Goal: Task Accomplishment & Management: Use online tool/utility

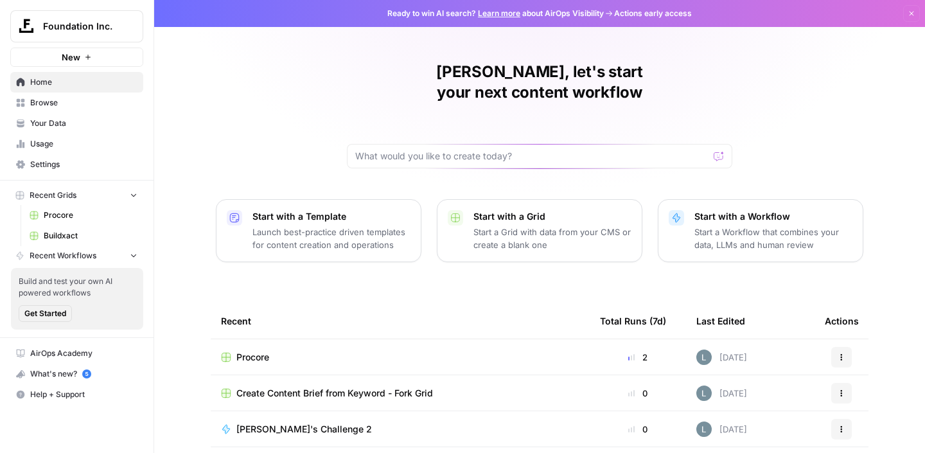
click at [59, 228] on link "Buildxact" at bounding box center [83, 235] width 119 height 21
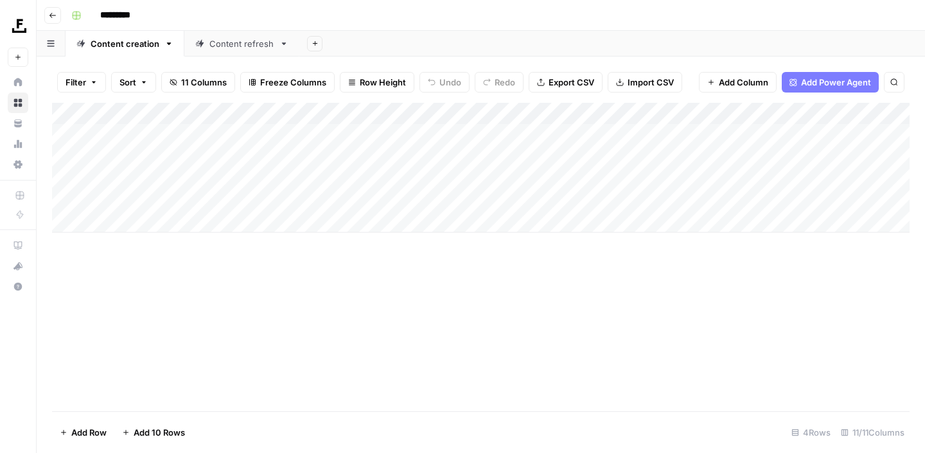
click at [256, 39] on div "Content refresh" at bounding box center [241, 43] width 65 height 13
click at [436, 112] on div "Add Column" at bounding box center [480, 157] width 857 height 108
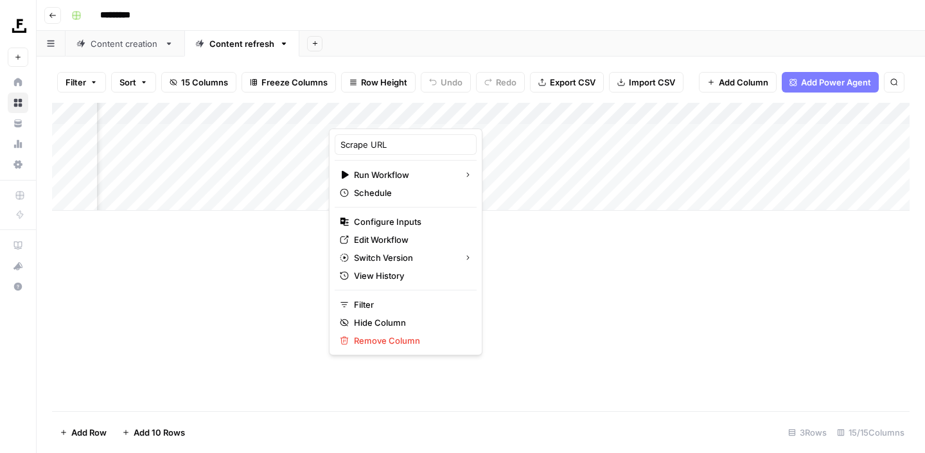
click at [436, 112] on div at bounding box center [396, 116] width 134 height 26
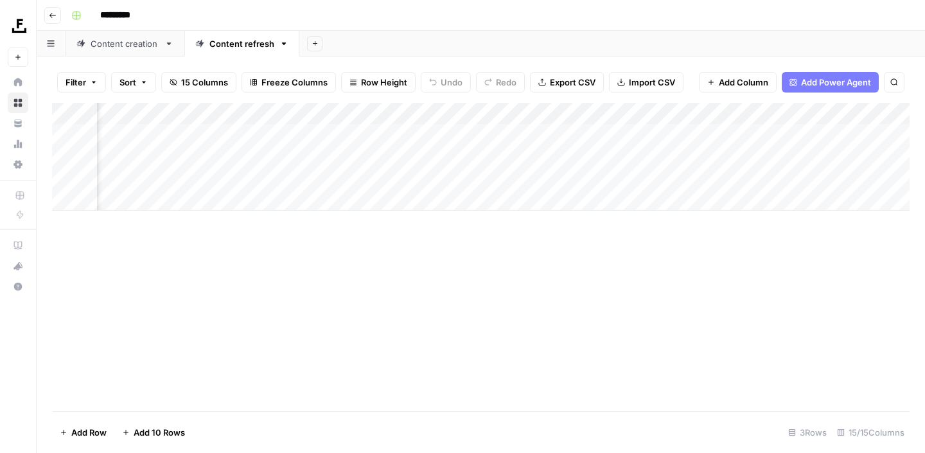
click at [514, 260] on div "Add Column" at bounding box center [480, 257] width 857 height 308
click at [448, 133] on div "Add Column" at bounding box center [480, 157] width 857 height 108
click at [452, 157] on div "Add Column" at bounding box center [480, 157] width 857 height 108
click at [450, 156] on div "Add Column" at bounding box center [480, 157] width 857 height 108
click at [435, 133] on div "Add Column" at bounding box center [480, 157] width 857 height 108
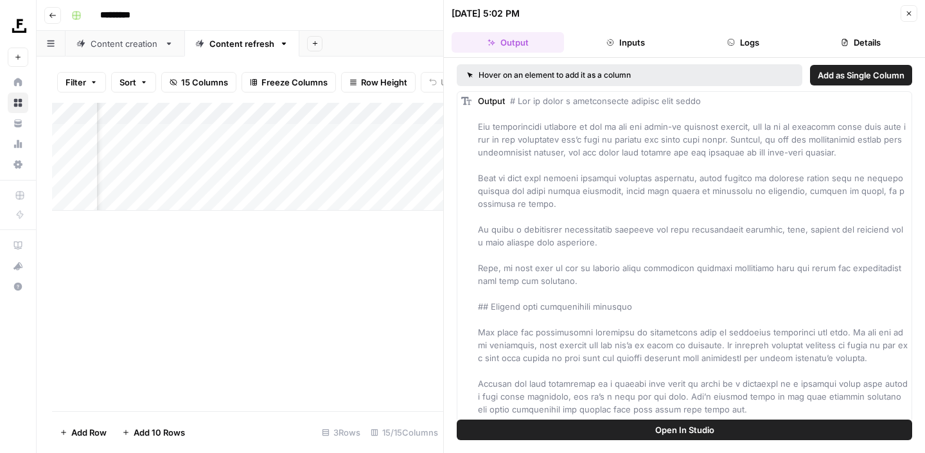
click at [905, 19] on button "Close" at bounding box center [908, 13] width 17 height 17
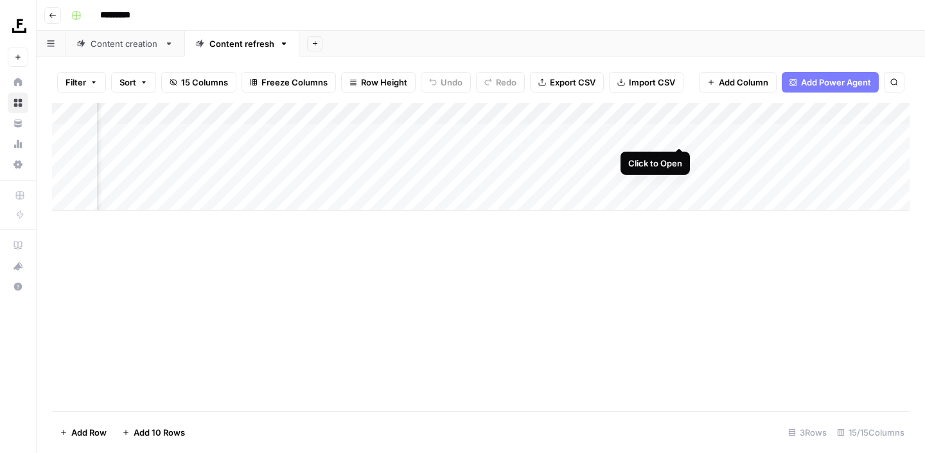
click at [680, 136] on div "Add Column" at bounding box center [480, 157] width 857 height 108
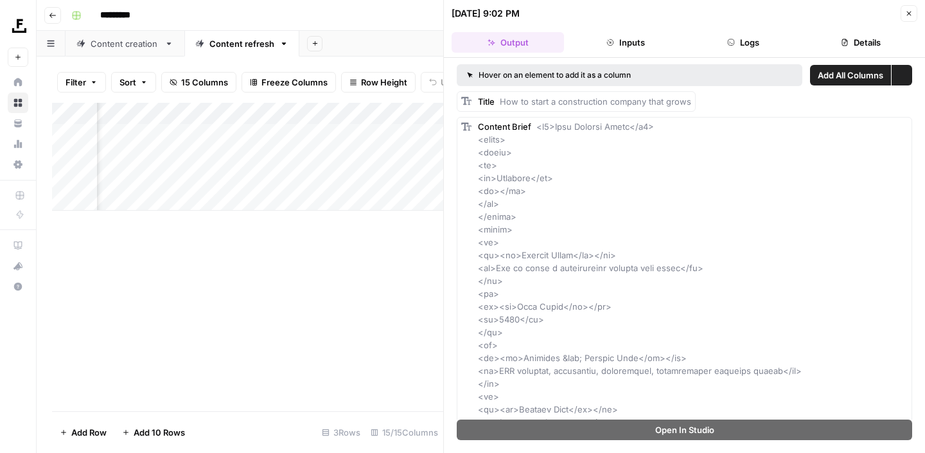
click at [915, 9] on button "Close" at bounding box center [908, 13] width 17 height 17
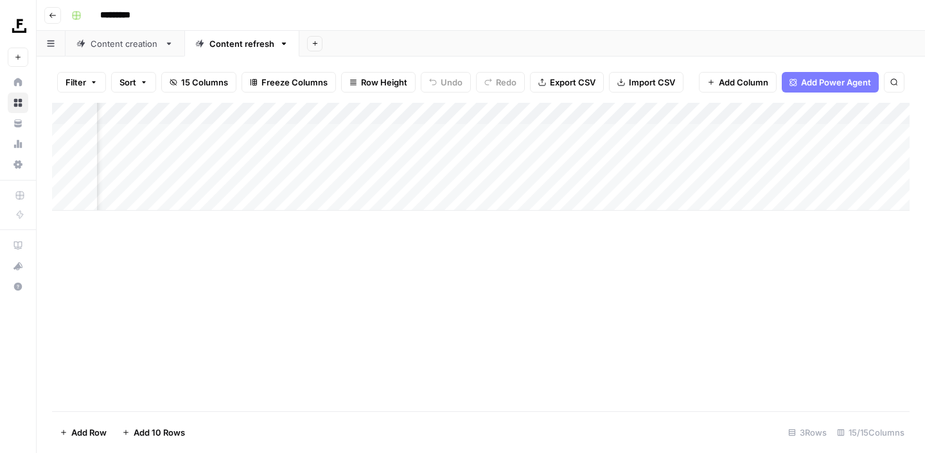
scroll to position [0, 594]
click at [580, 134] on div "Add Column" at bounding box center [480, 157] width 857 height 108
click at [451, 157] on div "Add Column" at bounding box center [480, 157] width 857 height 108
click at [453, 134] on div "Add Column" at bounding box center [480, 157] width 857 height 108
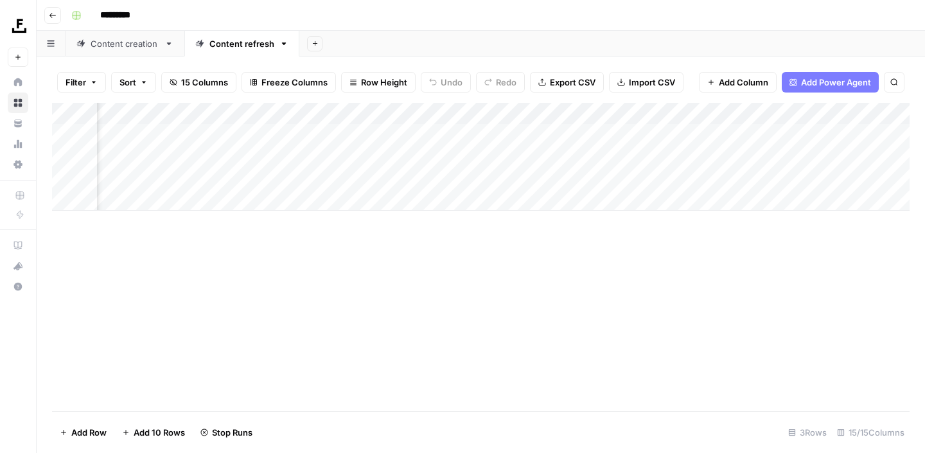
click at [453, 134] on div "Add Column" at bounding box center [480, 157] width 857 height 108
click at [435, 135] on div "Add Column" at bounding box center [480, 157] width 857 height 108
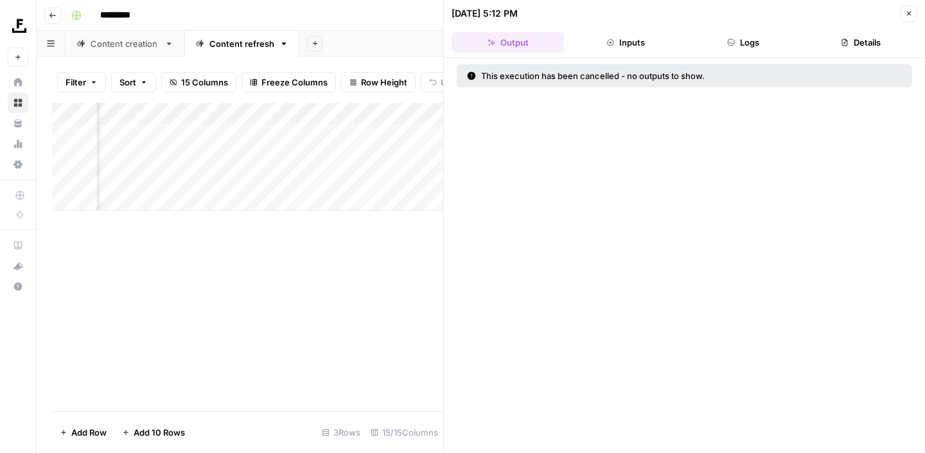
click at [911, 10] on icon "button" at bounding box center [909, 14] width 8 height 8
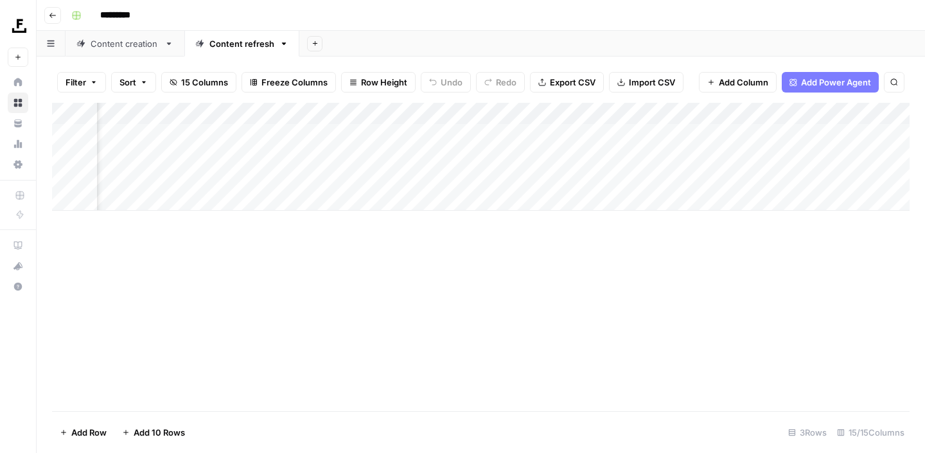
click at [454, 135] on div "Add Column" at bounding box center [480, 157] width 857 height 108
click at [435, 157] on div "Add Column" at bounding box center [480, 157] width 857 height 108
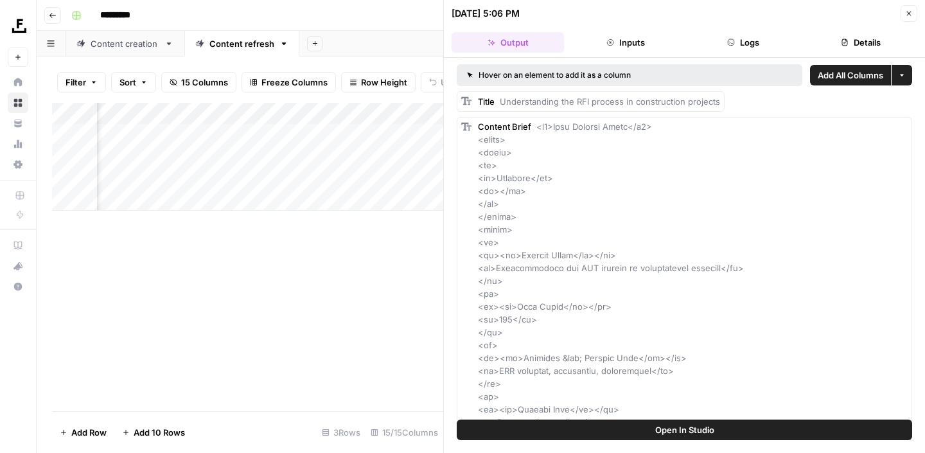
click at [909, 13] on icon "button" at bounding box center [909, 14] width 4 height 4
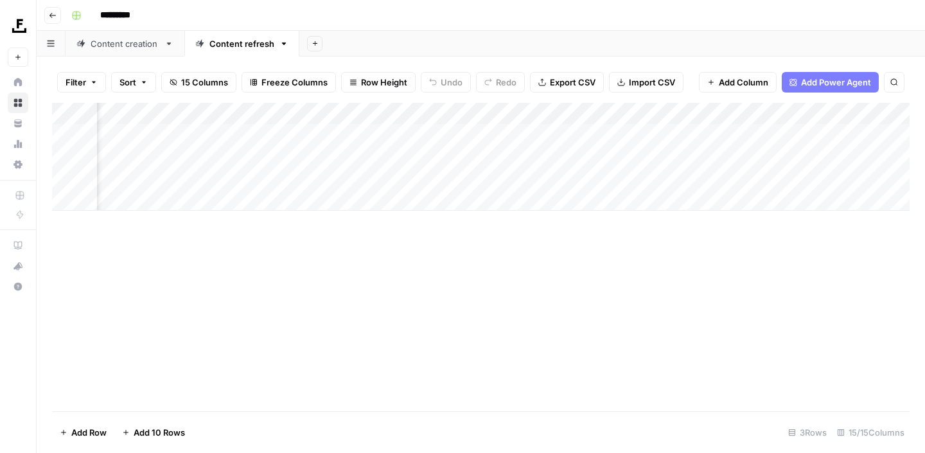
scroll to position [0, 771]
click at [735, 155] on div "Add Column" at bounding box center [480, 157] width 857 height 108
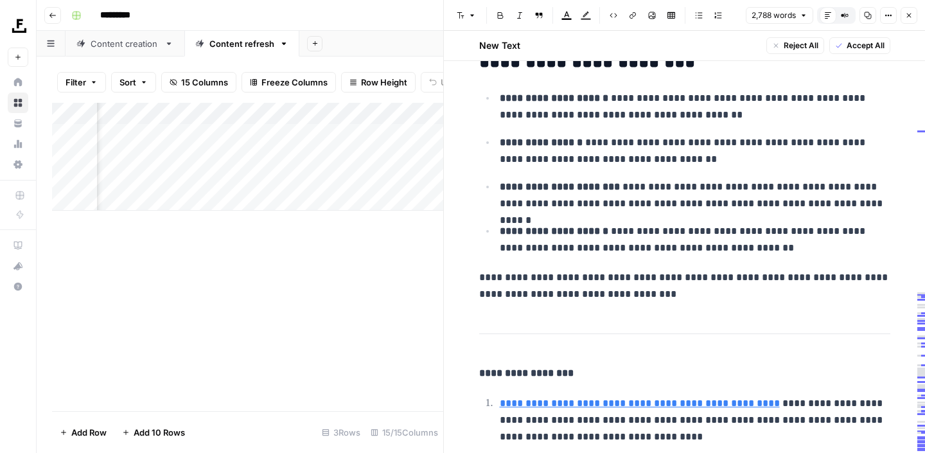
scroll to position [818, 0]
click at [648, 299] on p "**********" at bounding box center [684, 284] width 411 height 33
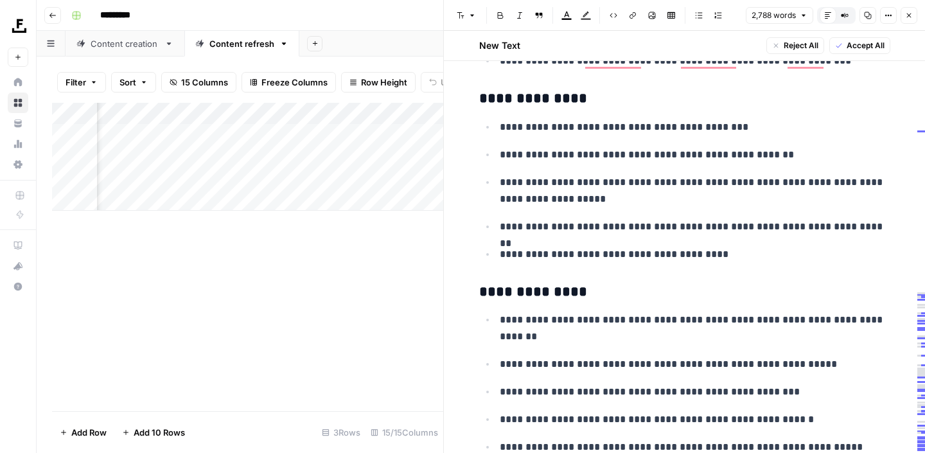
scroll to position [1524, 0]
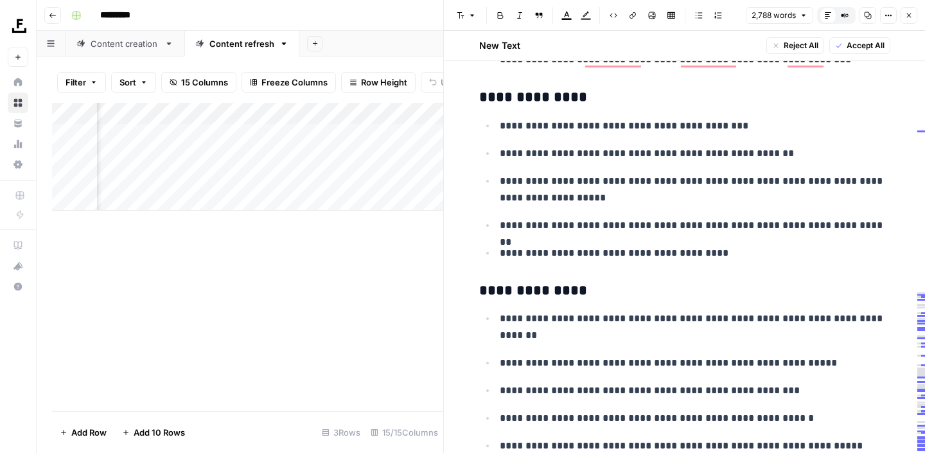
click at [600, 234] on ul "**********" at bounding box center [684, 189] width 411 height 144
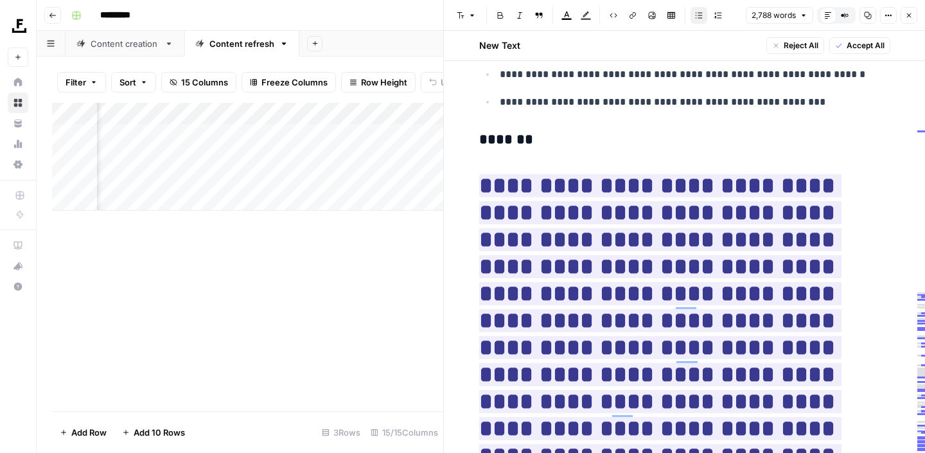
scroll to position [1925, 0]
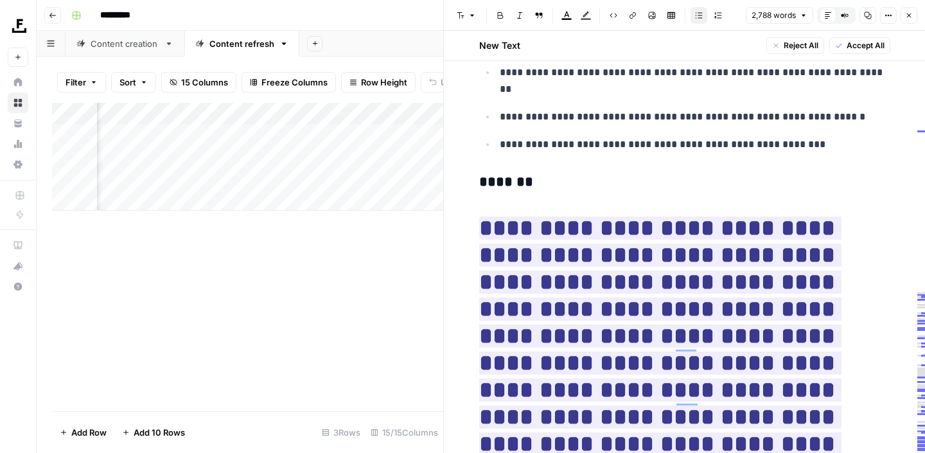
click at [910, 17] on icon "button" at bounding box center [909, 16] width 8 height 8
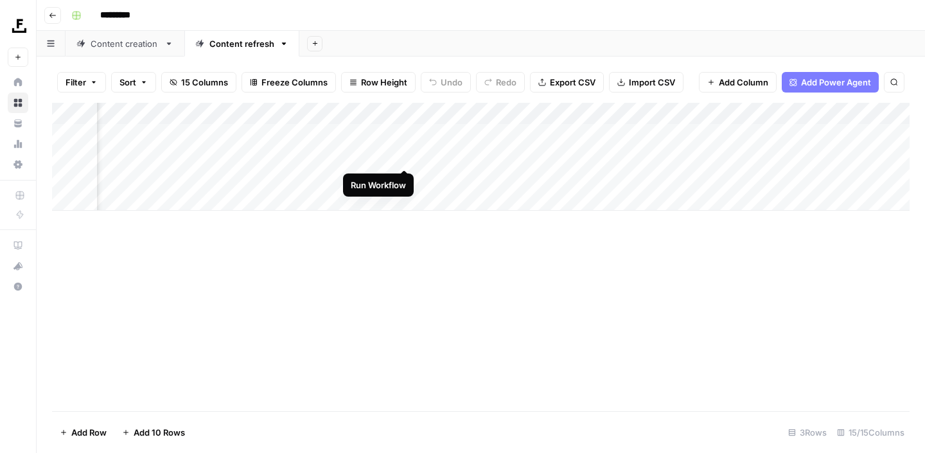
click at [407, 157] on div "Add Column" at bounding box center [480, 157] width 857 height 108
click at [732, 135] on div "Add Column" at bounding box center [480, 157] width 857 height 108
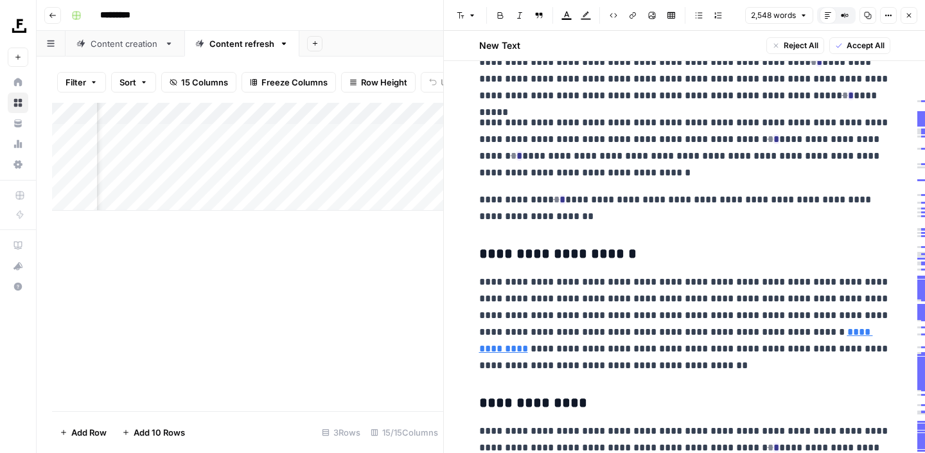
scroll to position [1951, 0]
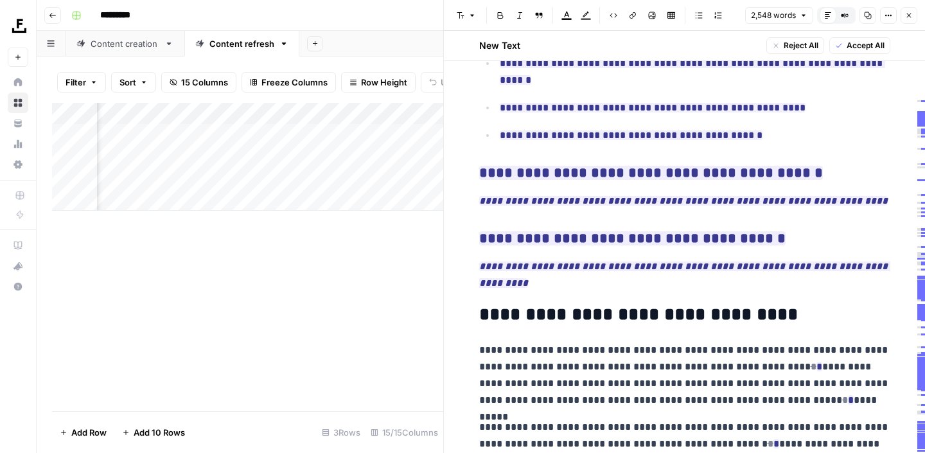
scroll to position [1800, 0]
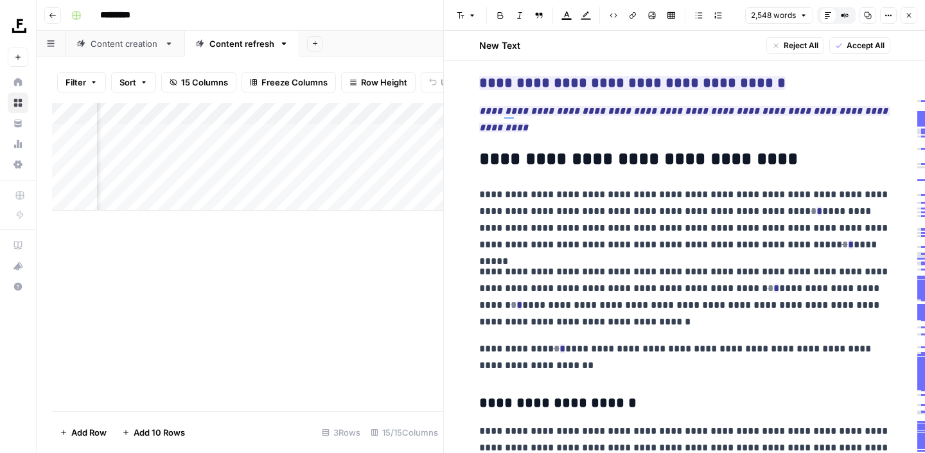
click at [663, 186] on p "**********" at bounding box center [684, 219] width 411 height 67
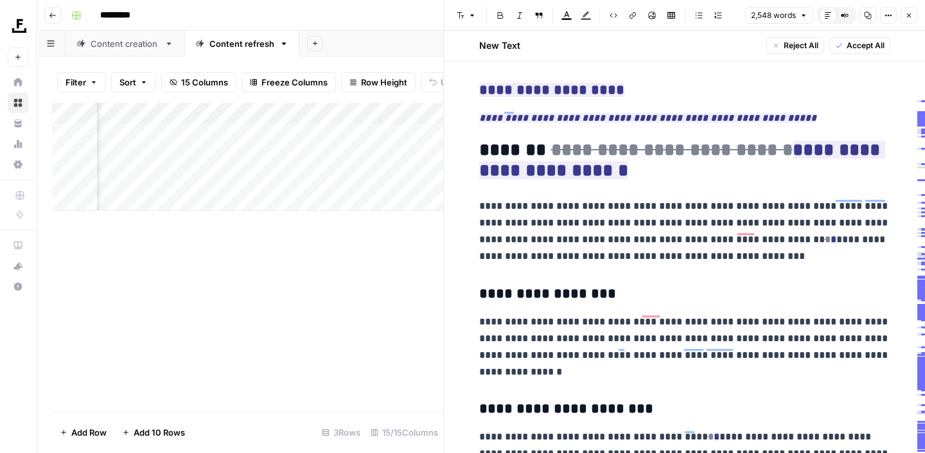
scroll to position [6978, 0]
